Goal: Transaction & Acquisition: Obtain resource

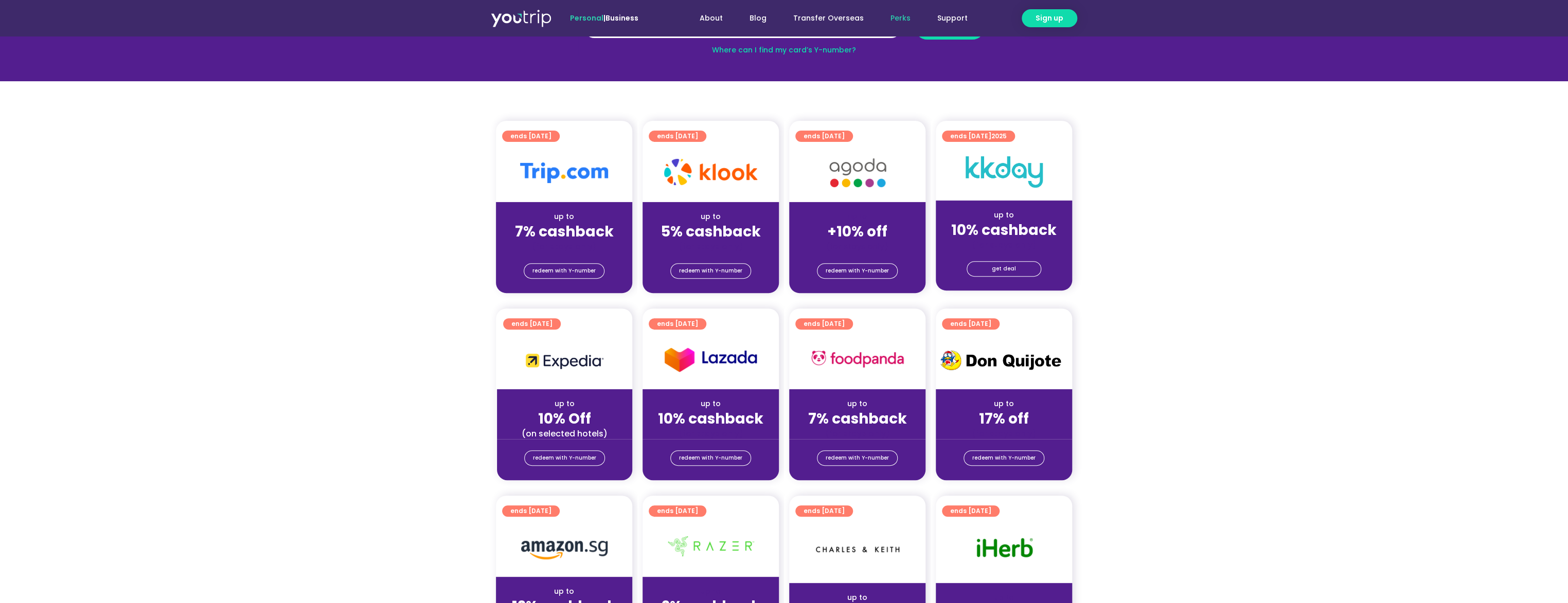
scroll to position [154, 0]
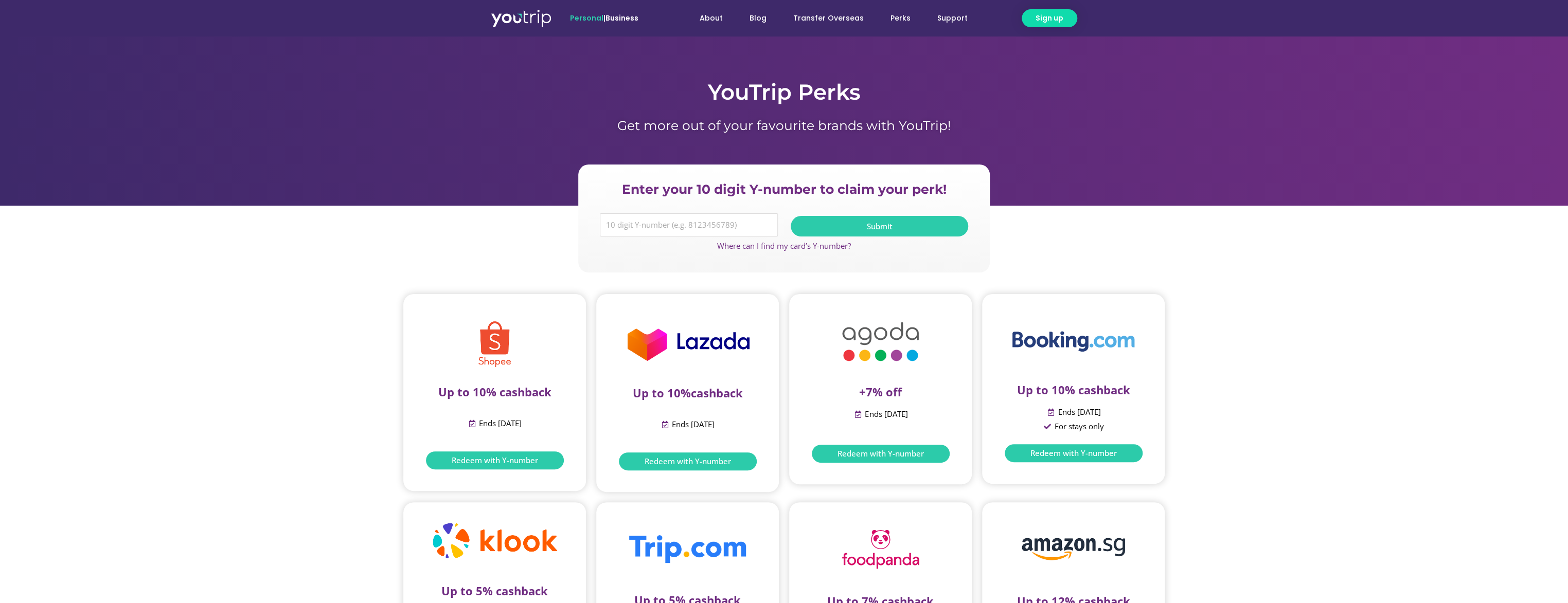
click at [1092, 450] on span "Redeem with Y-number" at bounding box center [1074, 453] width 86 height 8
click at [531, 24] on img at bounding box center [521, 18] width 61 height 18
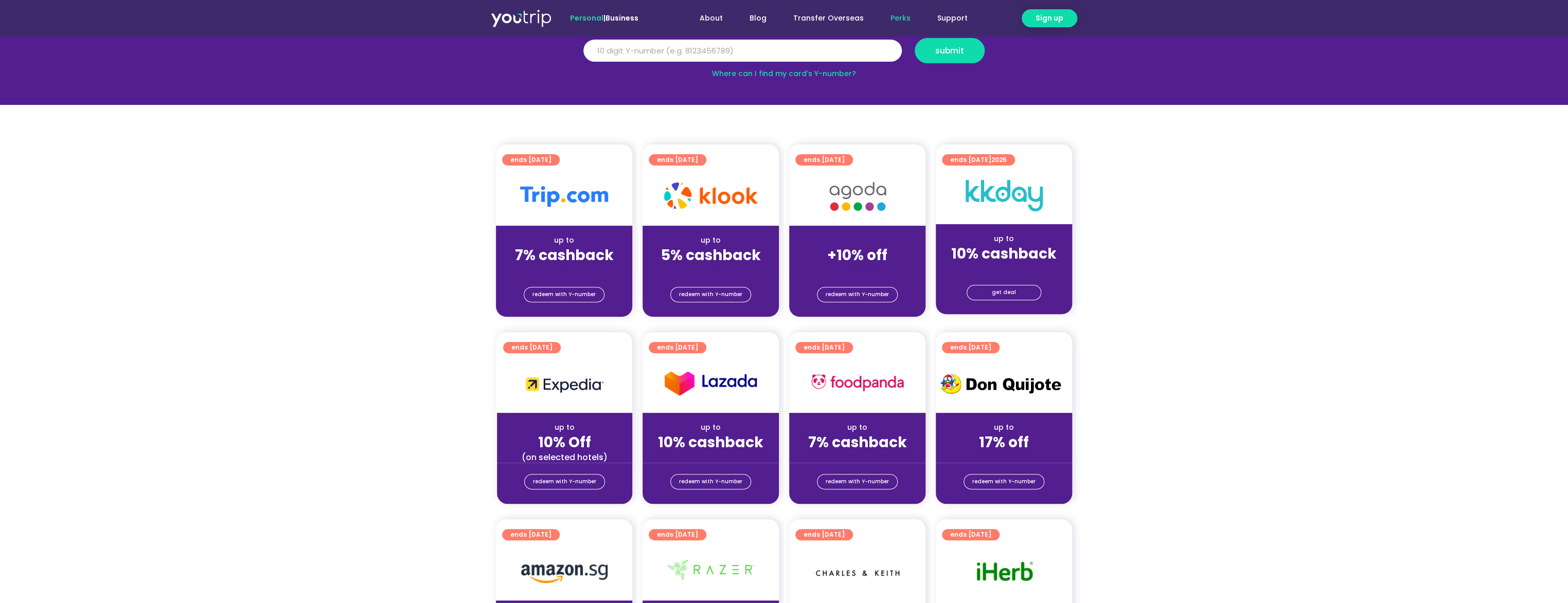
scroll to position [154, 0]
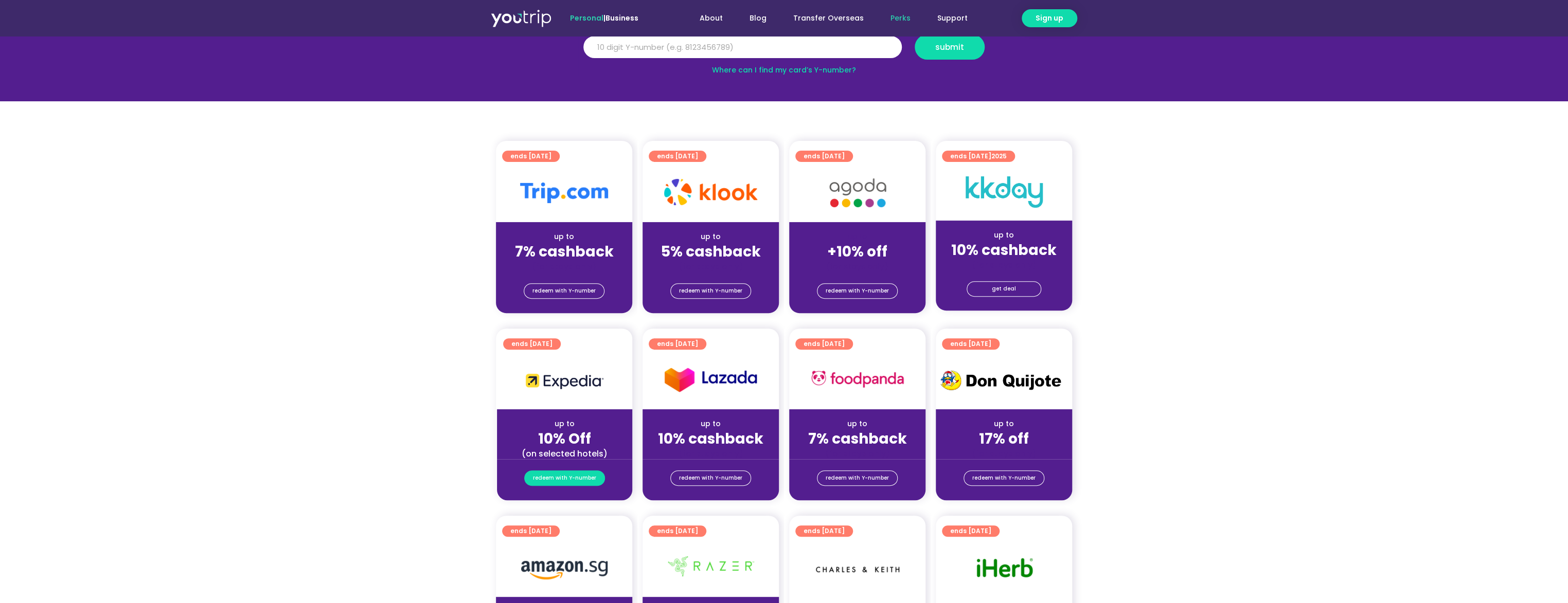
click at [558, 480] on span "redeem with Y-number" at bounding box center [565, 478] width 63 height 15
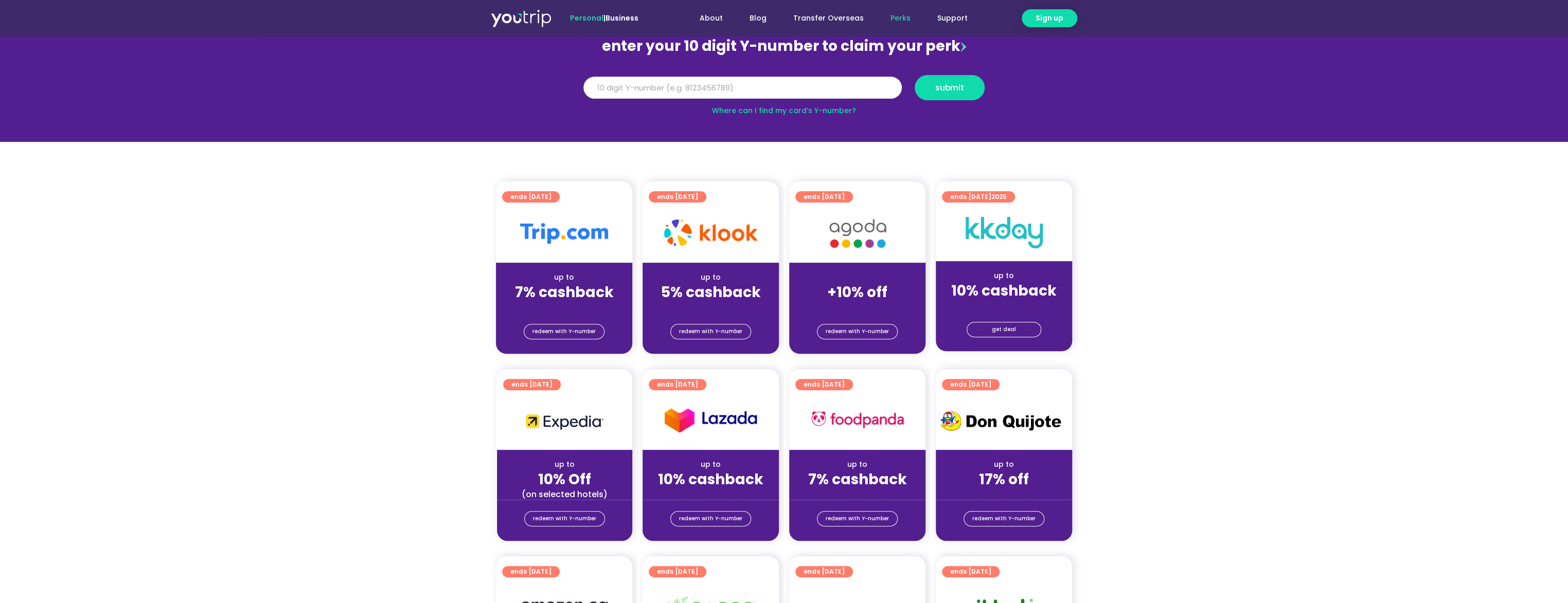
click at [781, 89] on input "Y Number" at bounding box center [742, 88] width 318 height 23
type input "8107284933"
click at [915, 75] on button "submit" at bounding box center [950, 87] width 70 height 25
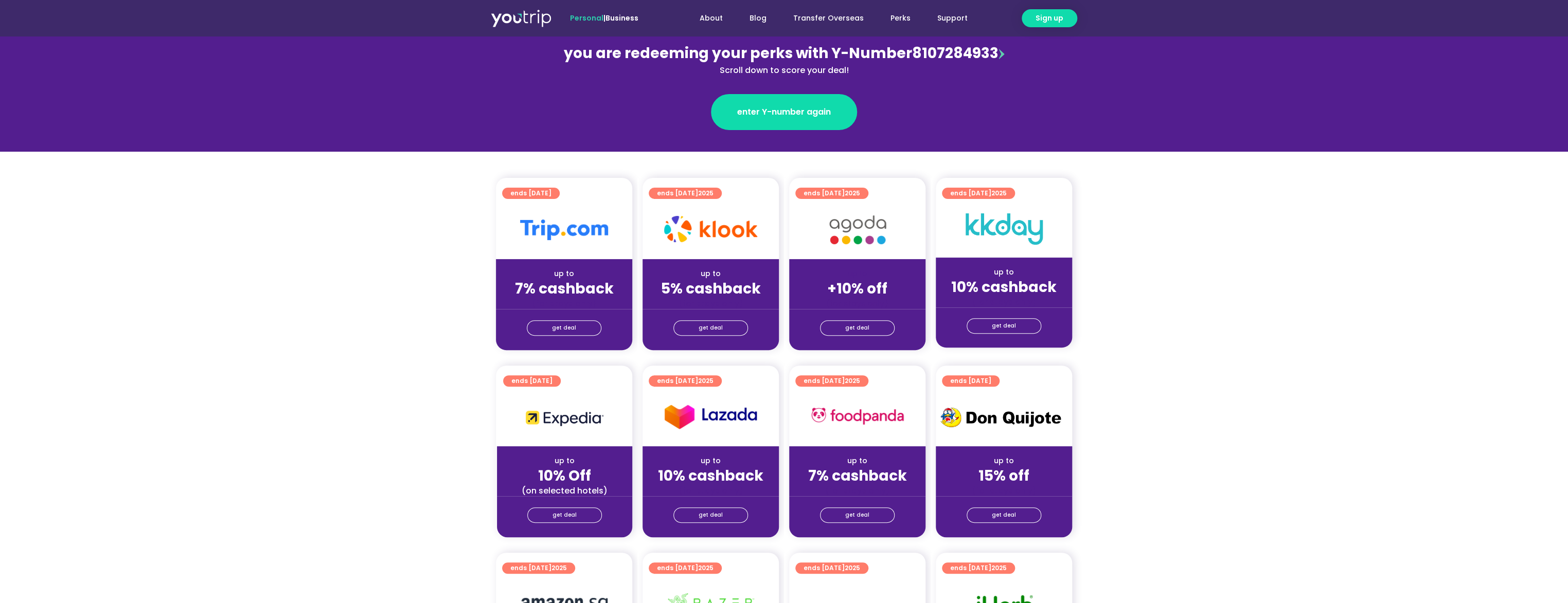
scroll to position [154, 0]
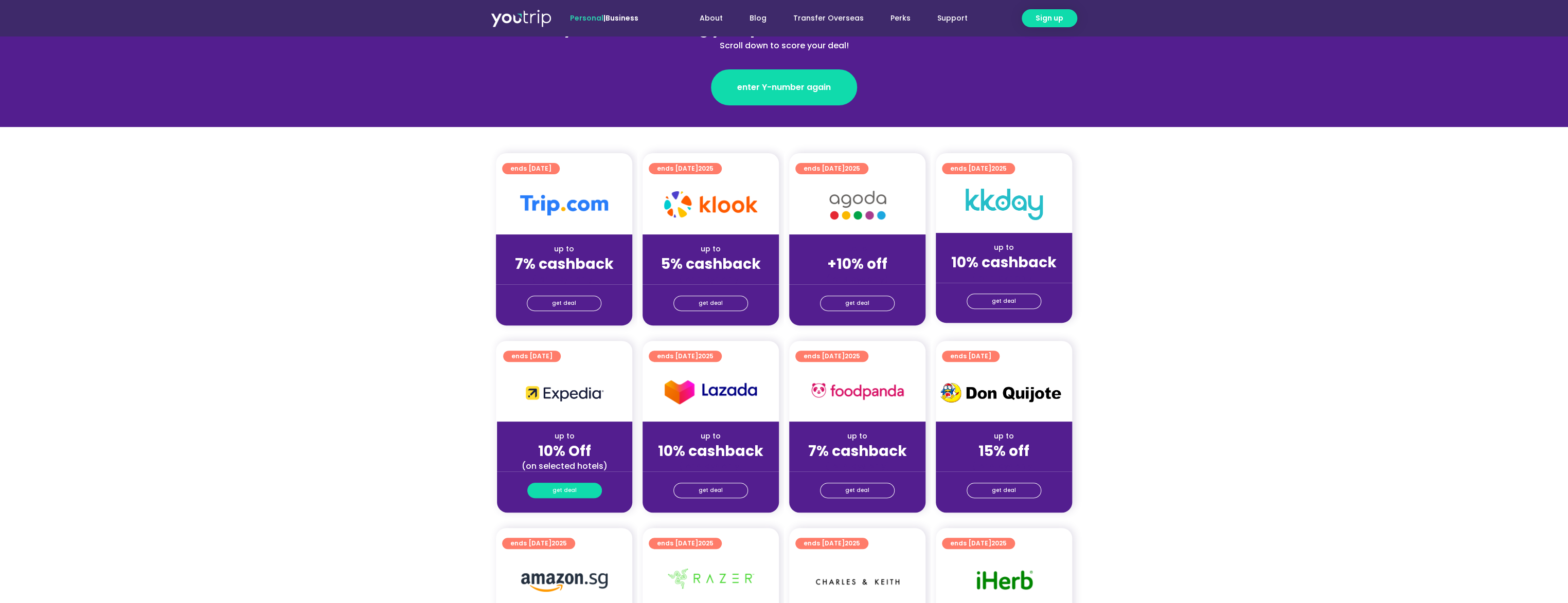
click at [561, 487] on span "get deal" at bounding box center [565, 490] width 24 height 15
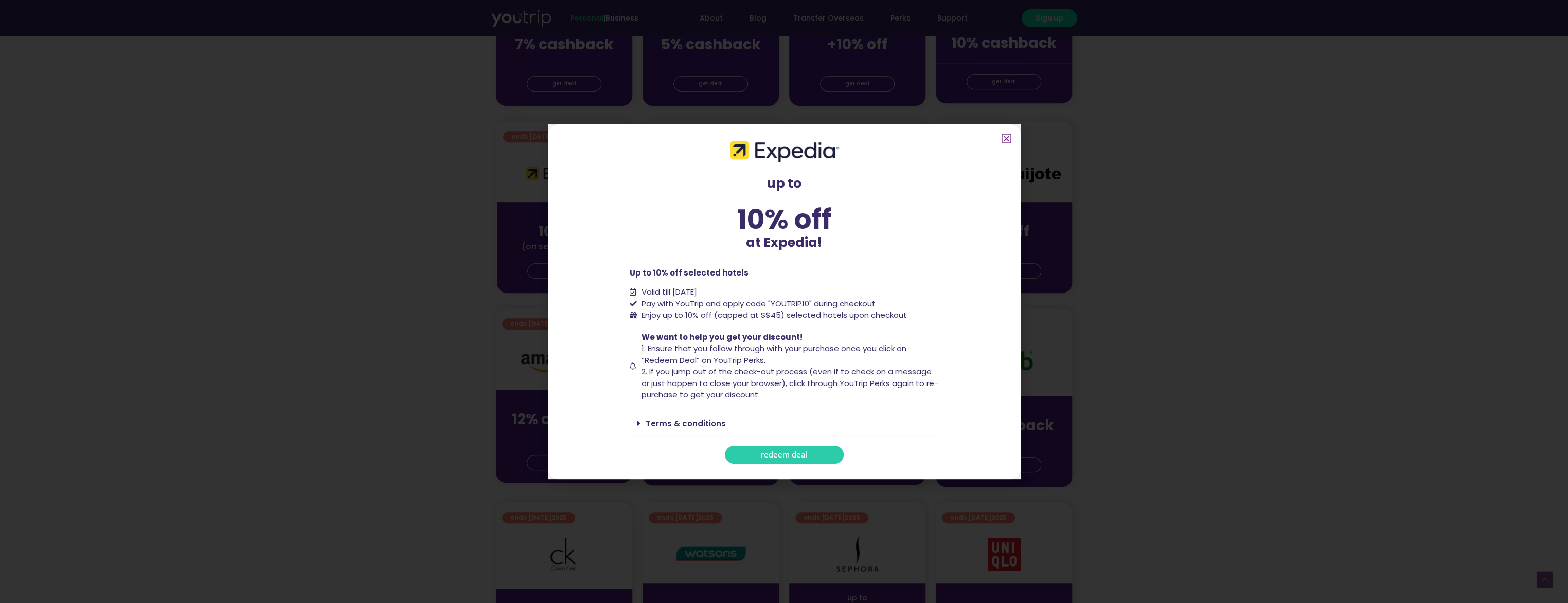
scroll to position [411, 0]
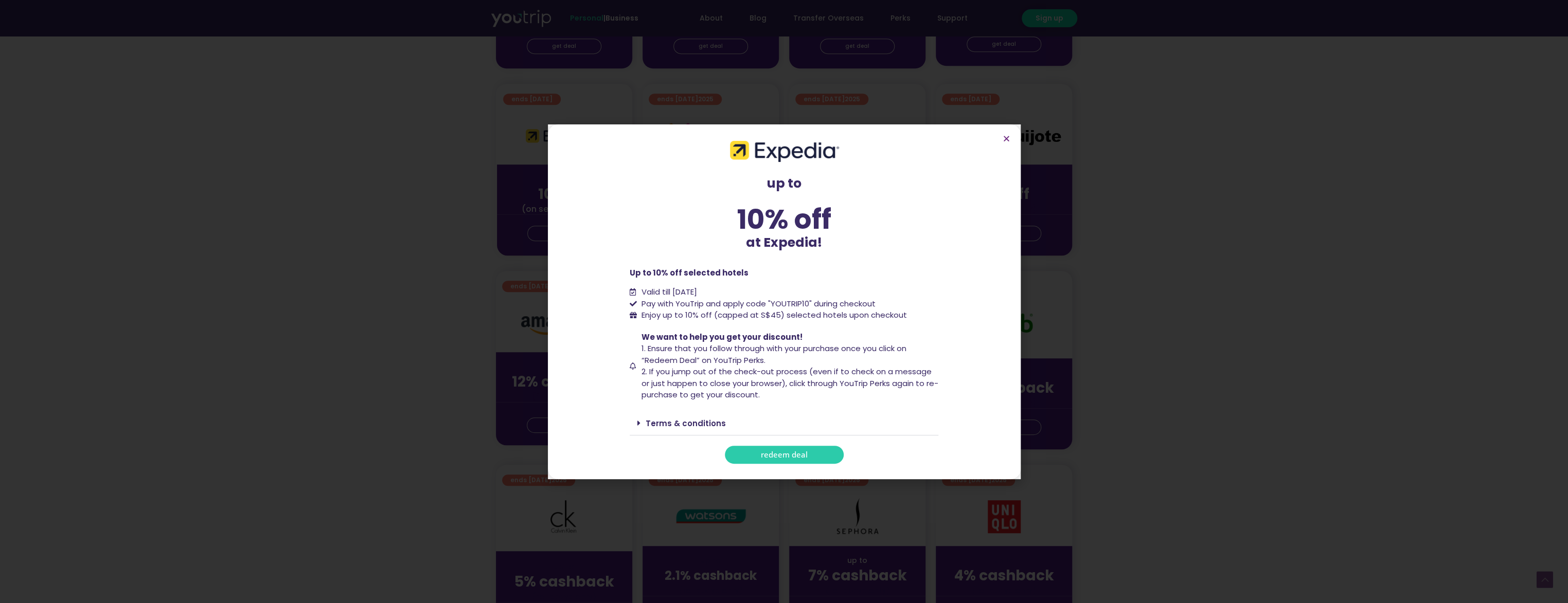
click at [789, 455] on span "redeem deal" at bounding box center [784, 455] width 47 height 8
